Goal: Information Seeking & Learning: Check status

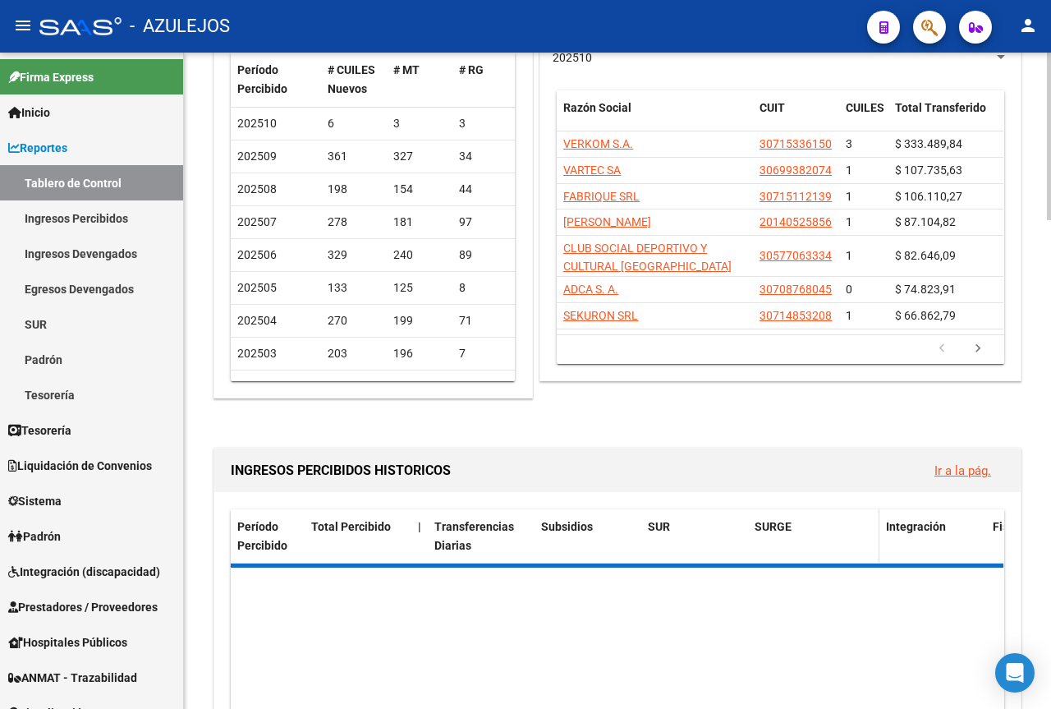
scroll to position [164, 0]
click at [948, 467] on link "Ir a la pág." at bounding box center [963, 469] width 57 height 15
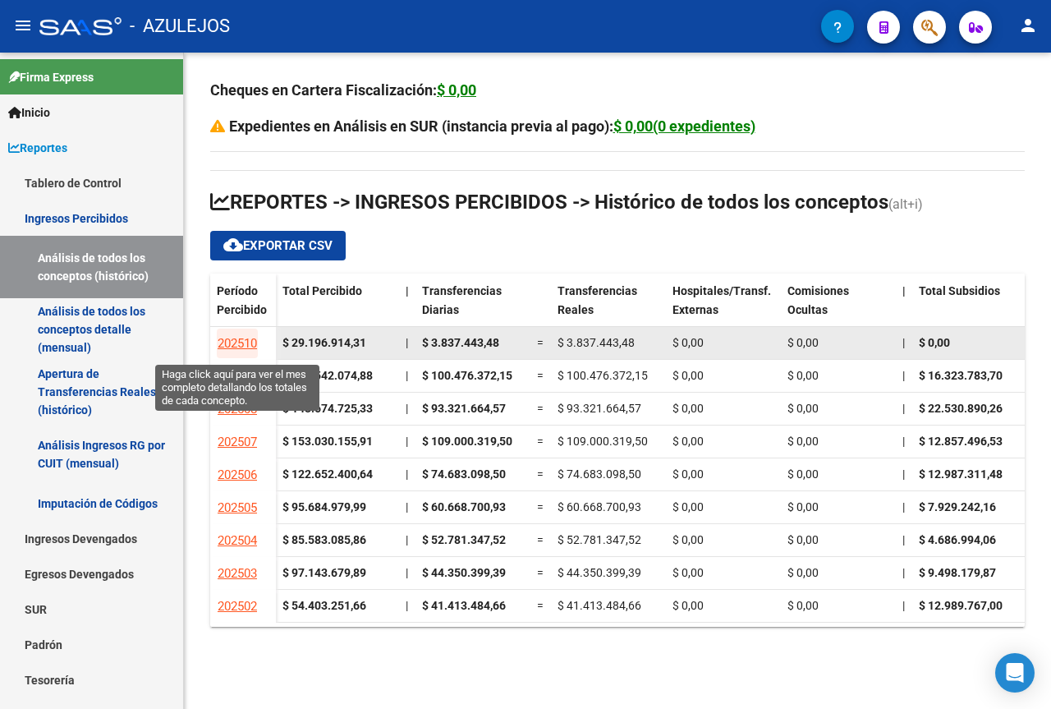
click at [245, 342] on span "202510" at bounding box center [237, 343] width 39 height 15
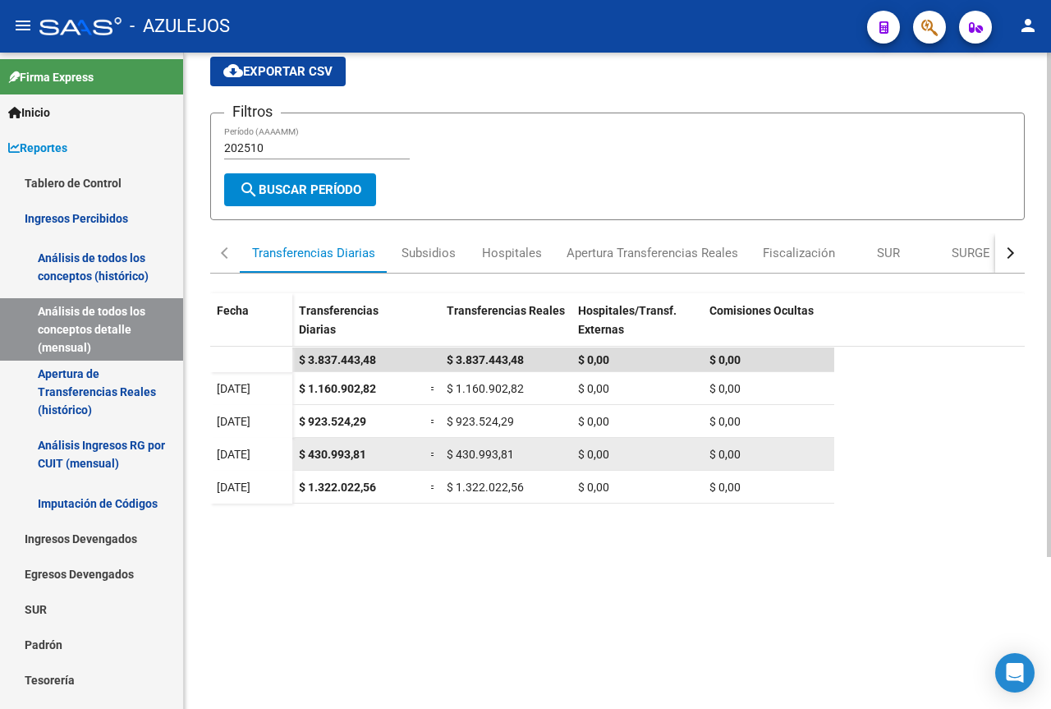
scroll to position [164, 0]
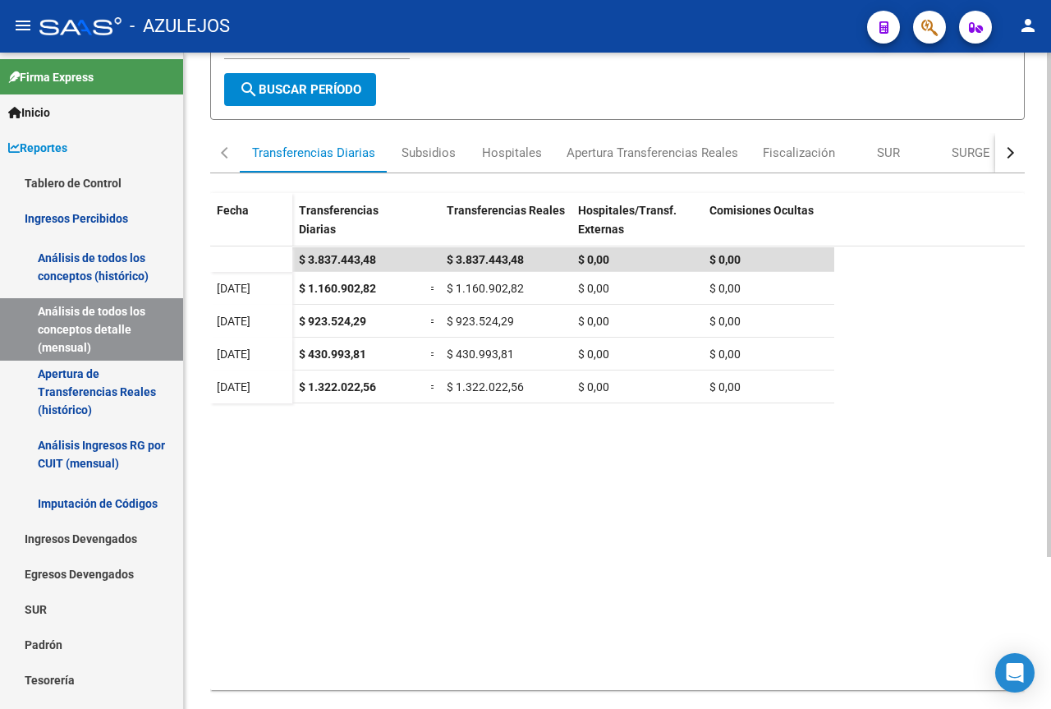
click at [375, 480] on datatable-body "$ 3.837.443,48 $ 3.837.443,48 $ 0,00 $ 0,00 [DATE] $ 1.160.902,82 = $ 1.160.902…" at bounding box center [617, 467] width 815 height 443
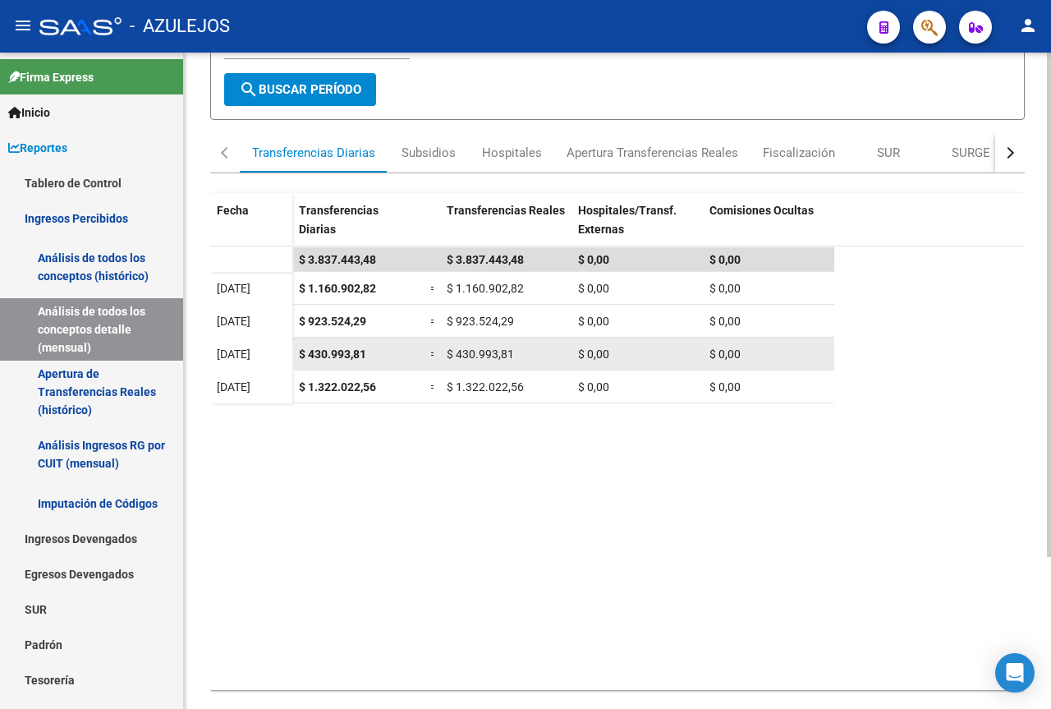
drag, startPoint x: 452, startPoint y: 590, endPoint x: 467, endPoint y: 359, distance: 231.3
click at [453, 590] on datatable-body "$ 3.837.443,48 $ 3.837.443,48 $ 0,00 $ 0,00 [DATE] $ 1.160.902,82 = $ 1.160.902…" at bounding box center [617, 467] width 815 height 443
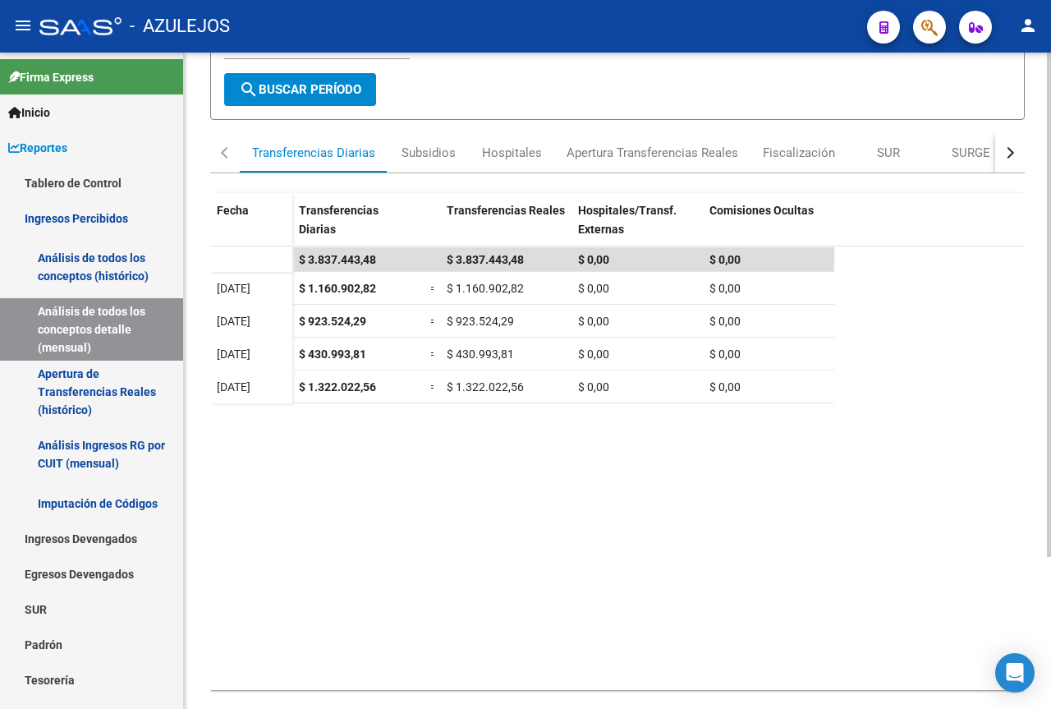
click at [527, 543] on datatable-body "$ 3.837.443,48 $ 3.837.443,48 $ 0,00 $ 0,00 [DATE] $ 1.160.902,82 = $ 1.160.902…" at bounding box center [617, 467] width 815 height 443
